Goal: Navigation & Orientation: Find specific page/section

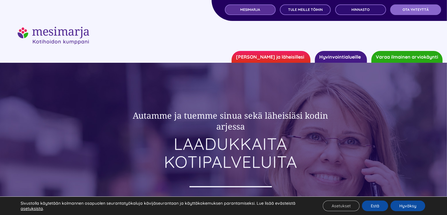
click at [258, 12] on link "MESIMARJA" at bounding box center [250, 9] width 51 height 11
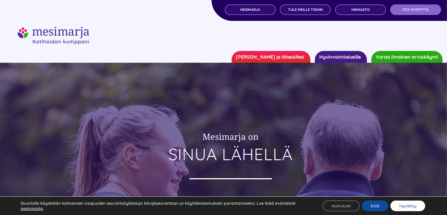
click at [411, 204] on button "Hyväksy" at bounding box center [407, 205] width 35 height 11
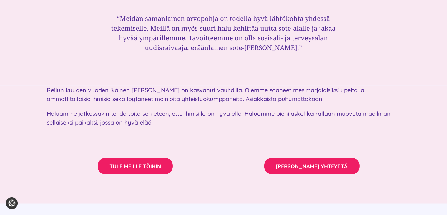
scroll to position [912, 0]
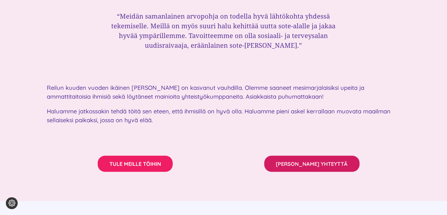
click at [314, 161] on span "[PERSON_NAME] YHTEYTTÄ" at bounding box center [312, 164] width 72 height 6
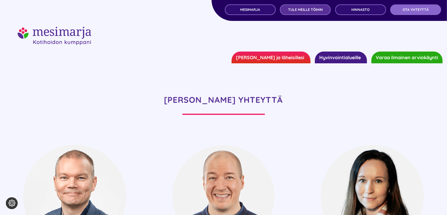
click at [309, 12] on link "TULE MEILLE TÖIHIN" at bounding box center [305, 9] width 51 height 11
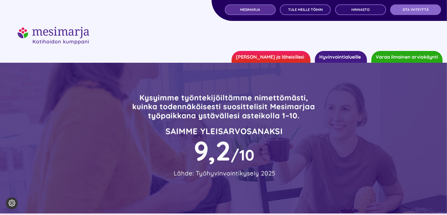
click at [241, 12] on link "MESIMARJA" at bounding box center [250, 9] width 51 height 11
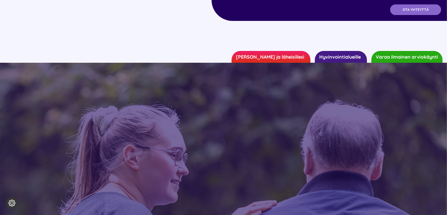
click at [361, 9] on div "Hinnasto" at bounding box center [360, 9] width 51 height 11
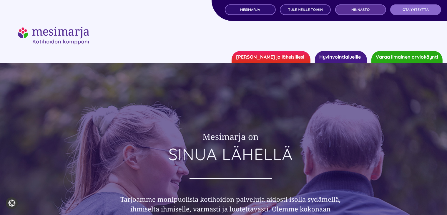
click at [361, 9] on span "Hinnasto" at bounding box center [360, 10] width 18 height 4
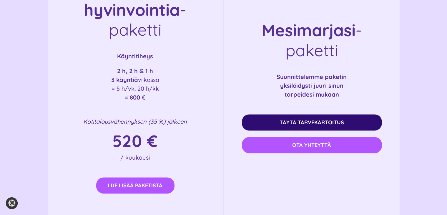
scroll to position [1118, 0]
